Goal: Information Seeking & Learning: Learn about a topic

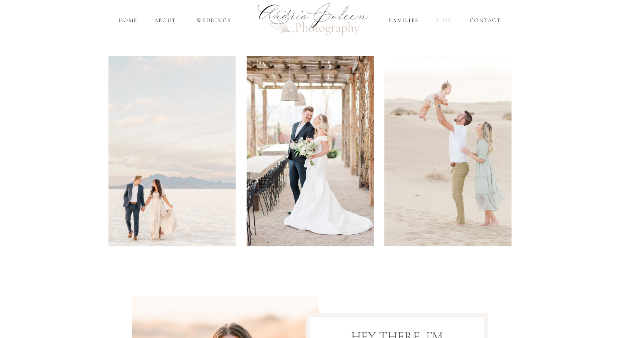
click at [452, 20] on nav "Blog" at bounding box center [444, 20] width 20 height 8
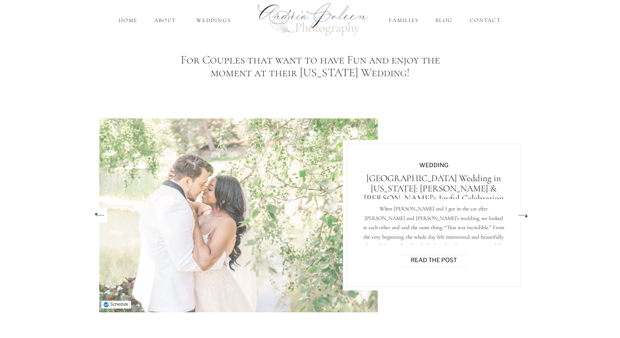
click at [306, 175] on img at bounding box center [238, 215] width 279 height 194
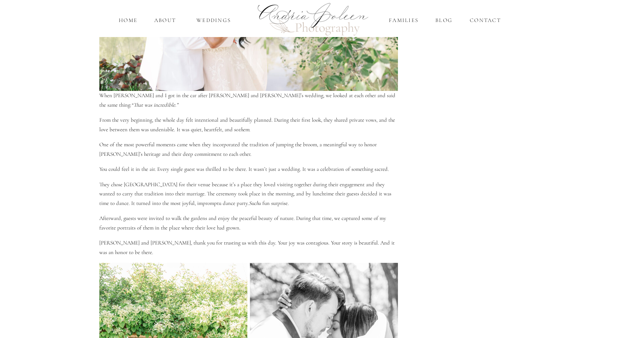
scroll to position [338, 0]
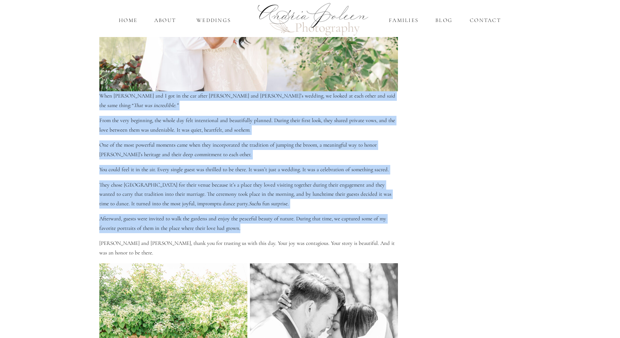
drag, startPoint x: 99, startPoint y: 96, endPoint x: 257, endPoint y: 220, distance: 200.3
copy div "Lore Ipsumdo sit A con ad eli sed doeiu Tempori utl Etdol’m aliquae, ad minimv …"
